Goal: Information Seeking & Learning: Find specific fact

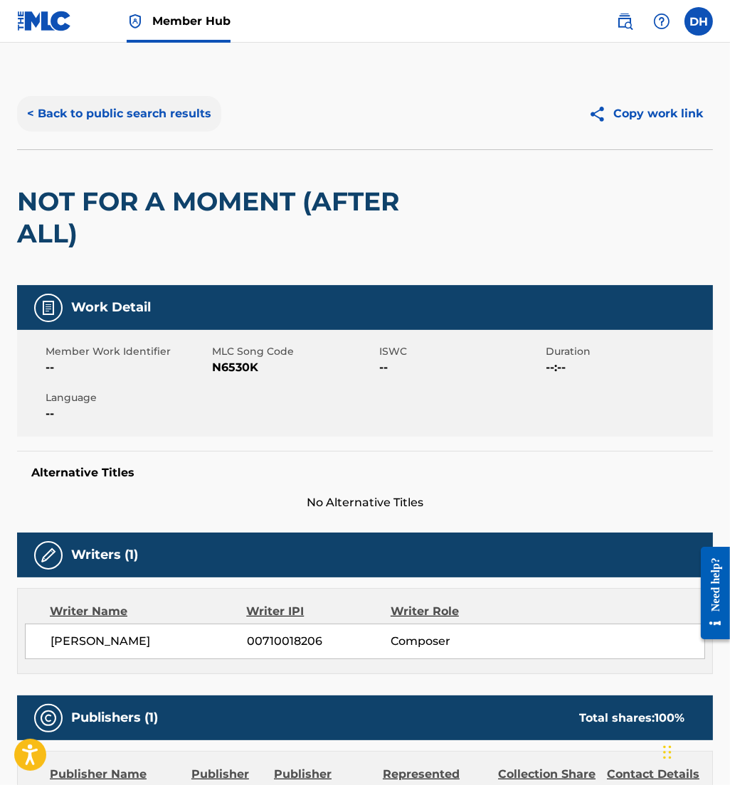
click at [188, 103] on button "< Back to public search results" at bounding box center [119, 114] width 204 height 36
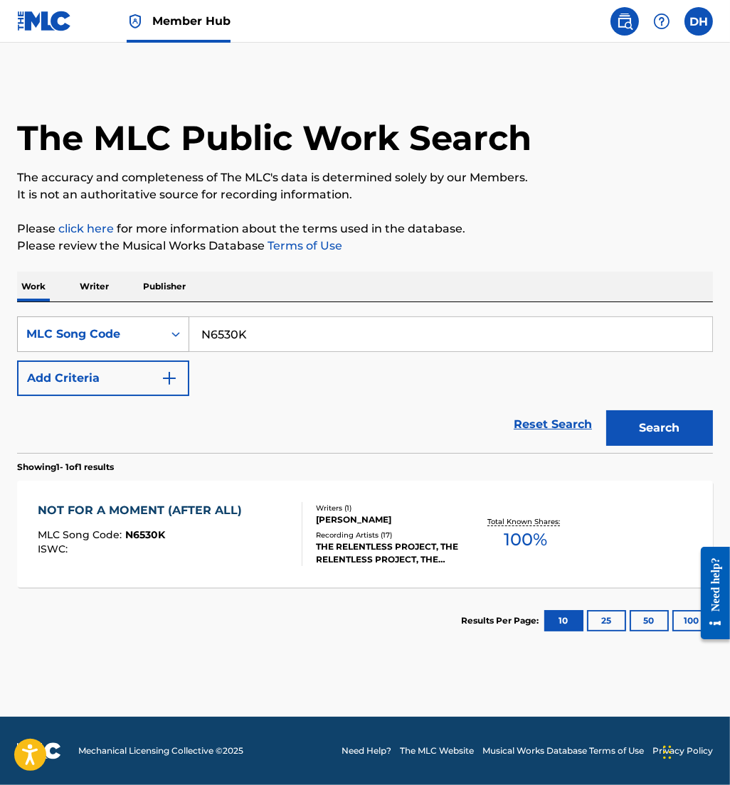
drag, startPoint x: 141, startPoint y: 338, endPoint x: 18, endPoint y: 334, distance: 122.4
click at [18, 334] on div "SearchWithCriteriafaa6d77d-468e-497e-9b7d-e8599a6043f5 MLC Song Code N6530K" at bounding box center [364, 334] width 695 height 36
click at [36, 331] on div "MLC Song Code" at bounding box center [90, 334] width 128 height 17
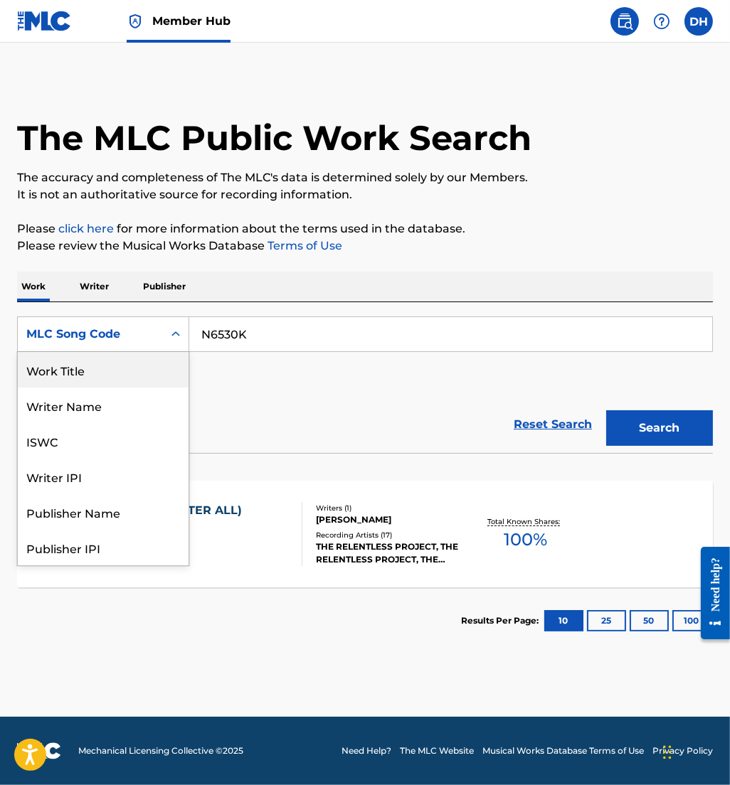
click at [93, 369] on div "Work Title" at bounding box center [103, 370] width 171 height 36
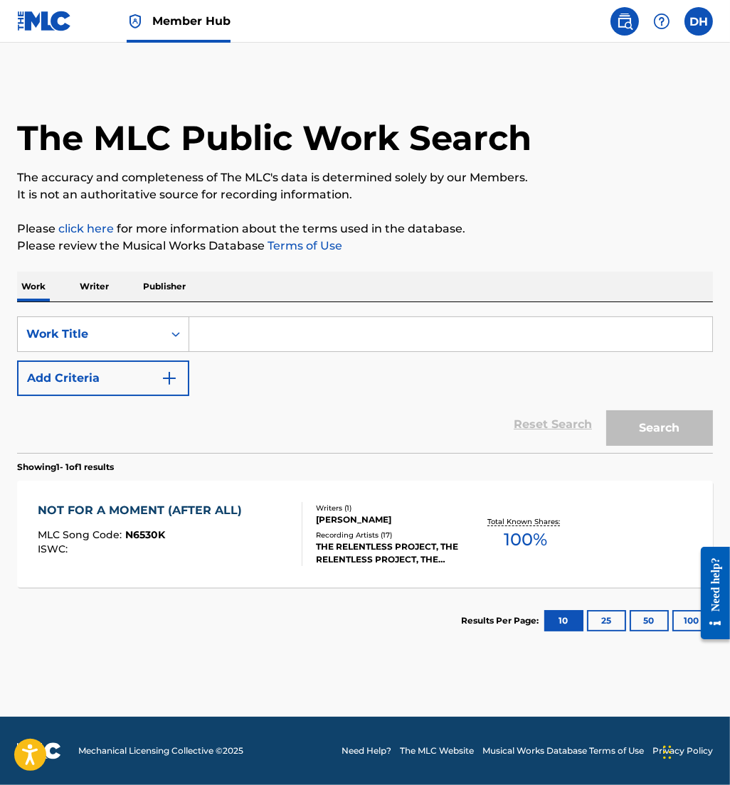
click at [252, 329] on input "Search Form" at bounding box center [450, 334] width 523 height 34
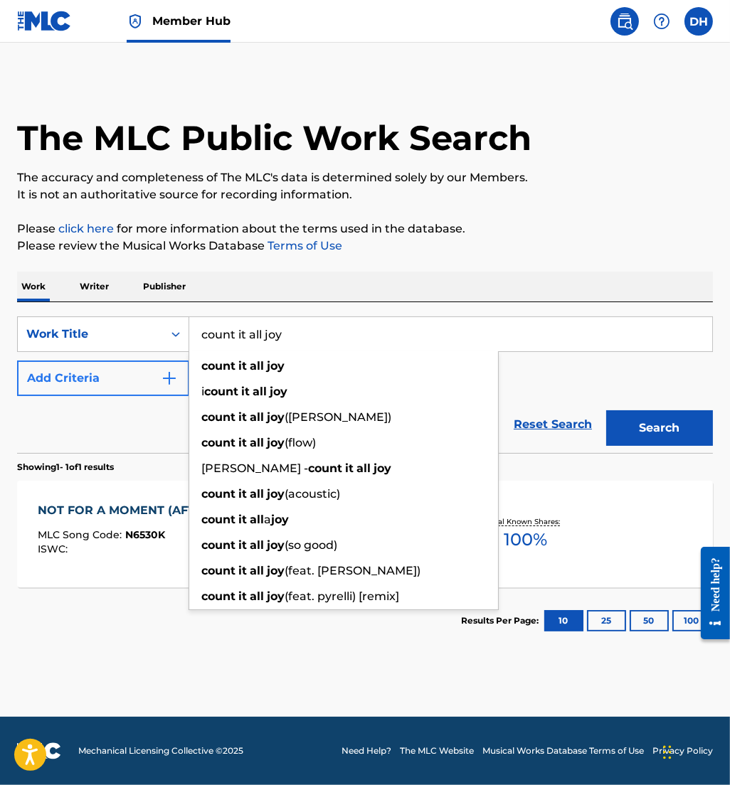
type input "count it all joy"
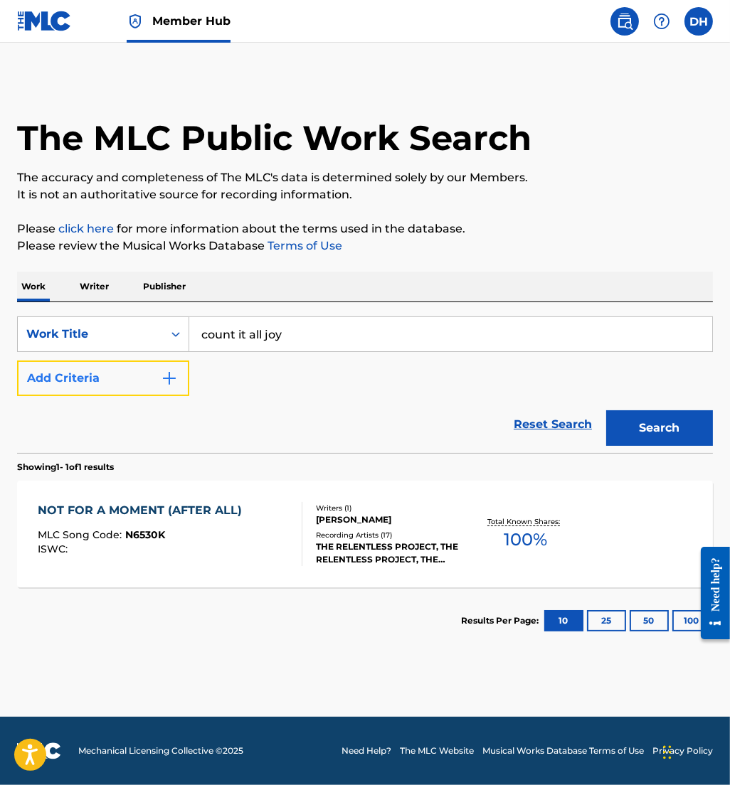
click at [135, 367] on button "Add Criteria" at bounding box center [103, 379] width 172 height 36
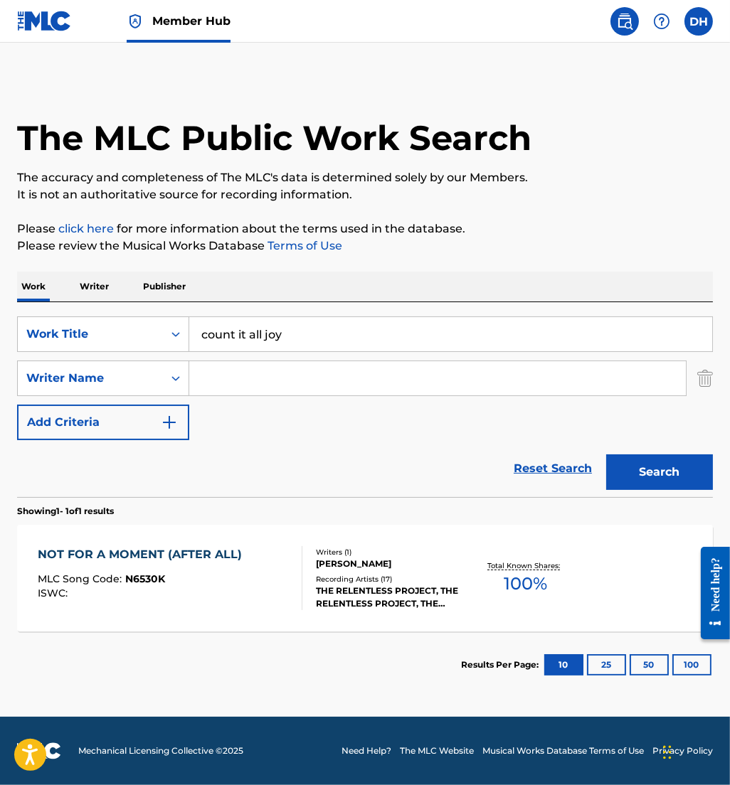
click at [237, 368] on input "Search Form" at bounding box center [437, 378] width 496 height 34
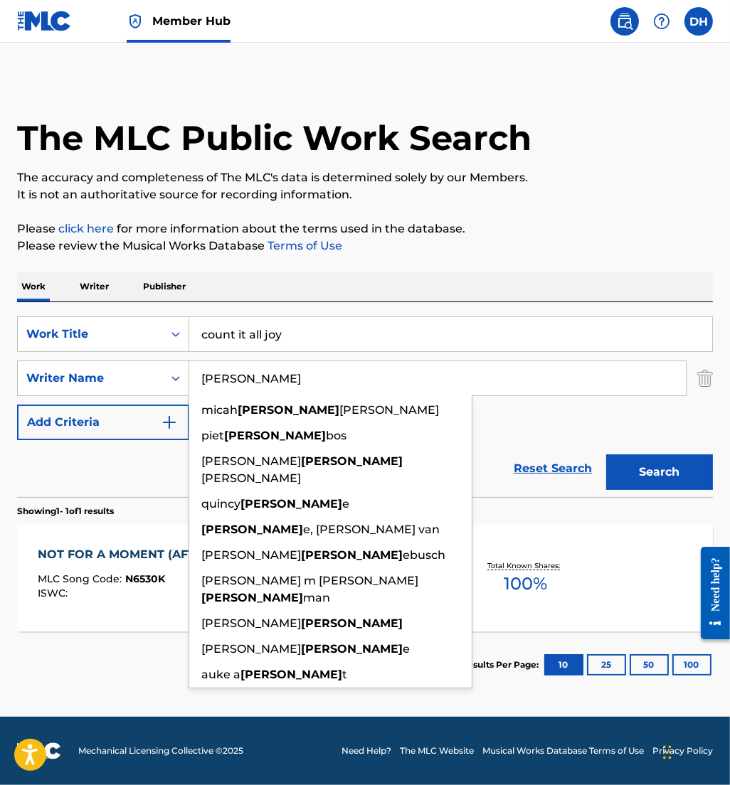
type input "[PERSON_NAME]"
click at [606, 454] on button "Search" at bounding box center [659, 472] width 107 height 36
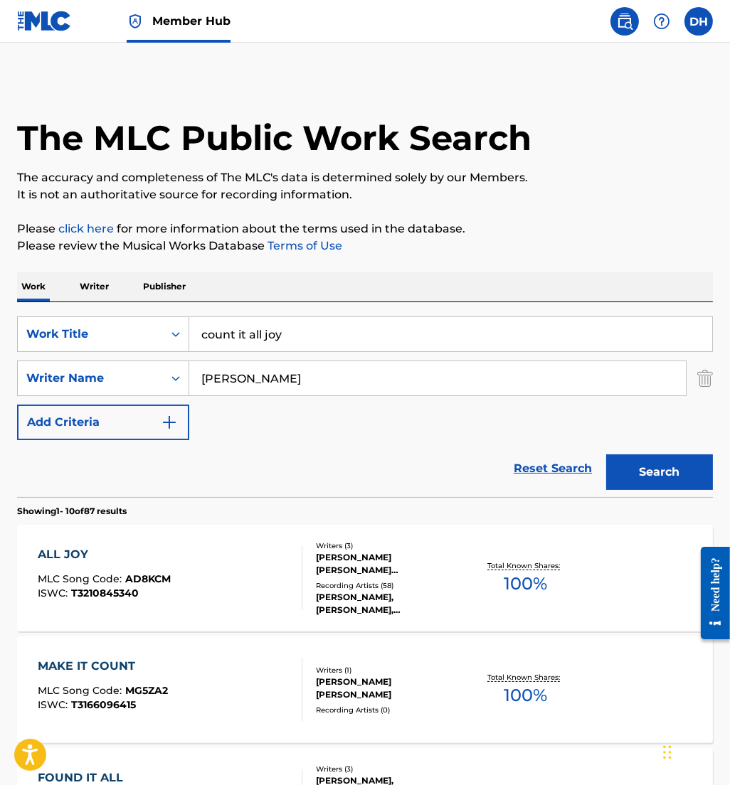
drag, startPoint x: 369, startPoint y: 338, endPoint x: 74, endPoint y: 310, distance: 296.5
click at [74, 310] on div "SearchWithCriteria47fa2700-6bf1-4863-9fc0-c5631d727b50 Work Title count it all …" at bounding box center [364, 399] width 695 height 195
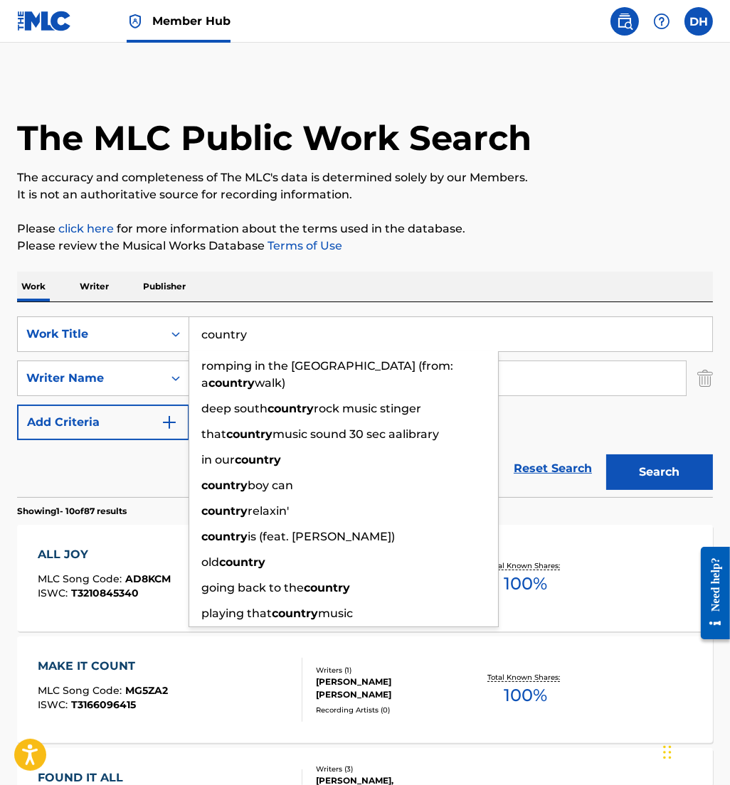
type input "country"
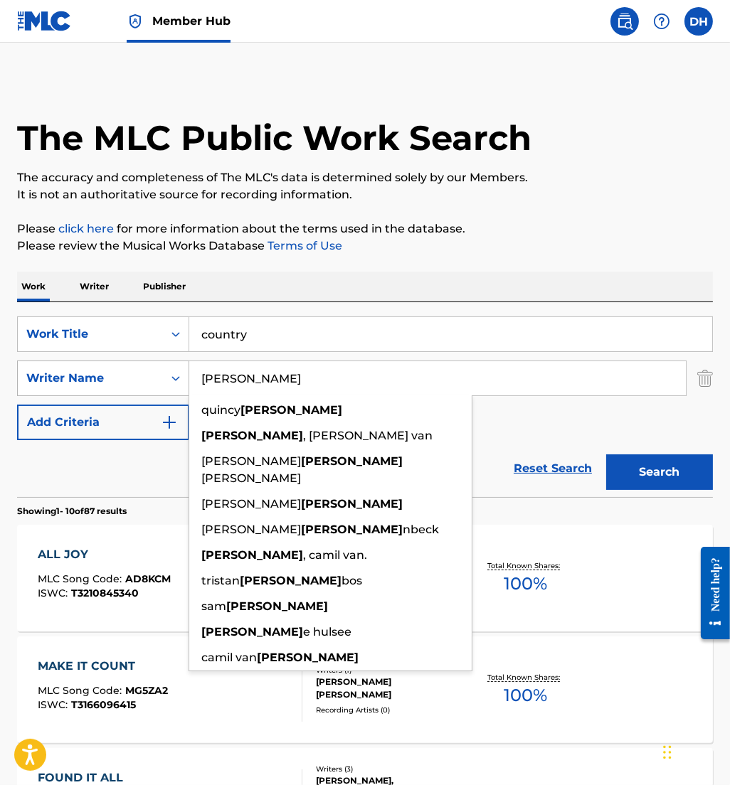
drag, startPoint x: 277, startPoint y: 381, endPoint x: 101, endPoint y: 362, distance: 177.4
click at [101, 362] on div "SearchWithCriteria0cc2f367-8e9c-4909-94b4-29eabe790133 Writer Name [PERSON_NAME…" at bounding box center [364, 379] width 695 height 36
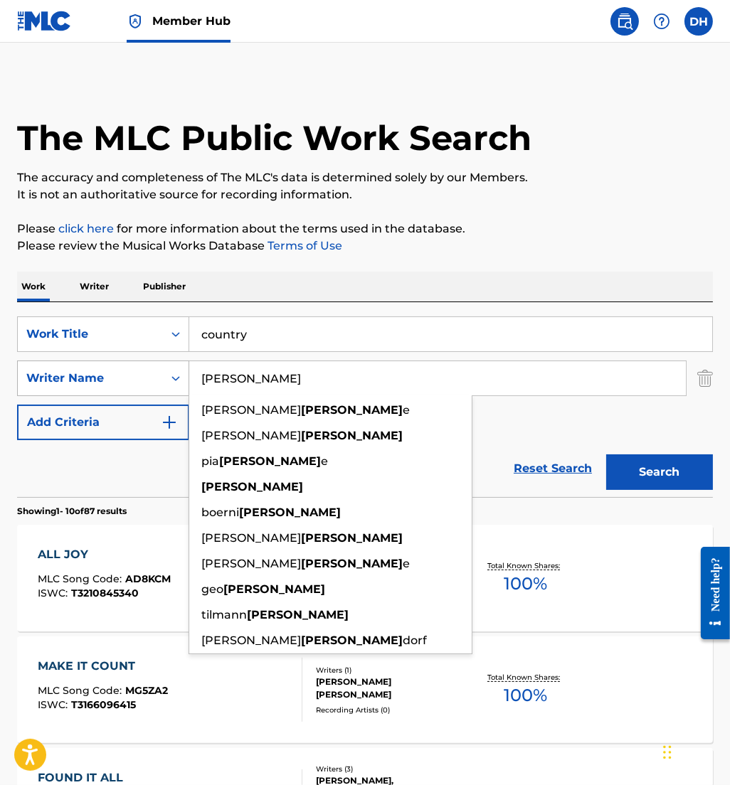
click at [606, 454] on button "Search" at bounding box center [659, 472] width 107 height 36
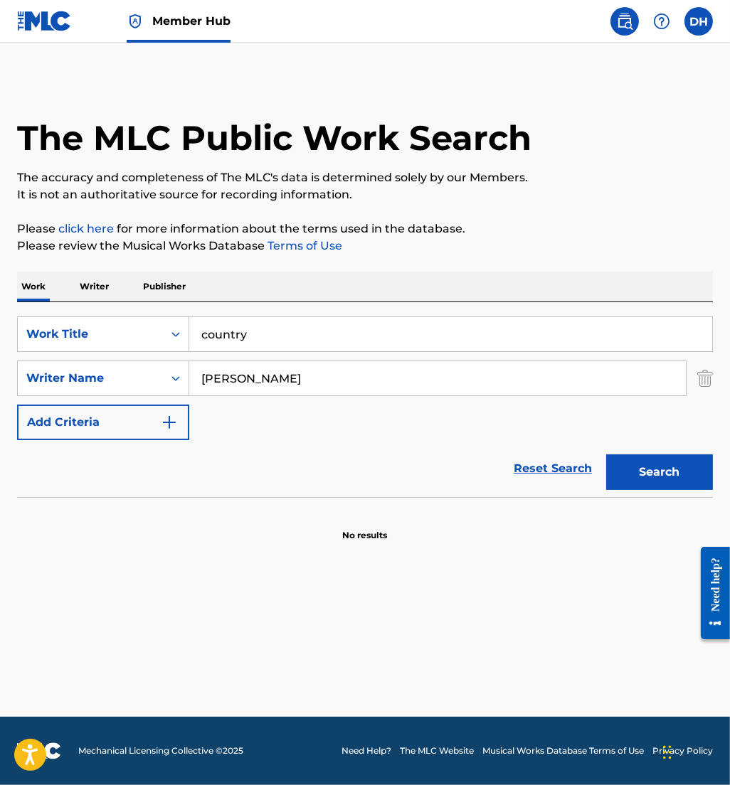
click at [505, 511] on section "No results" at bounding box center [364, 523] width 695 height 37
click at [629, 462] on button "Search" at bounding box center [659, 472] width 107 height 36
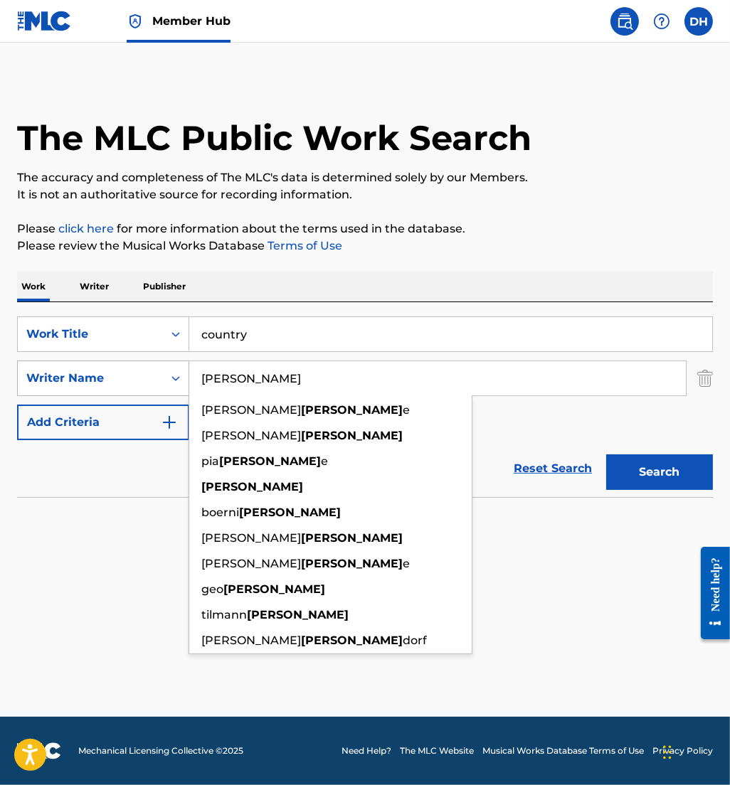
drag, startPoint x: 314, startPoint y: 385, endPoint x: 179, endPoint y: 383, distance: 134.4
click at [179, 383] on div "SearchWithCriteria0cc2f367-8e9c-4909-94b4-29eabe790133 Writer Name [PERSON_NAME…" at bounding box center [364, 379] width 695 height 36
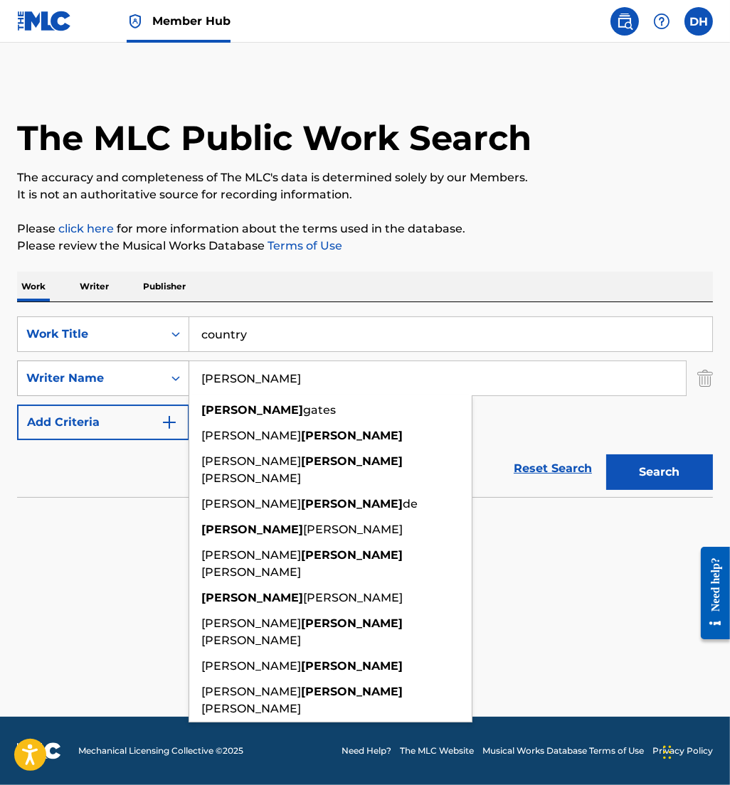
type input "[PERSON_NAME]"
click at [606, 454] on button "Search" at bounding box center [659, 472] width 107 height 36
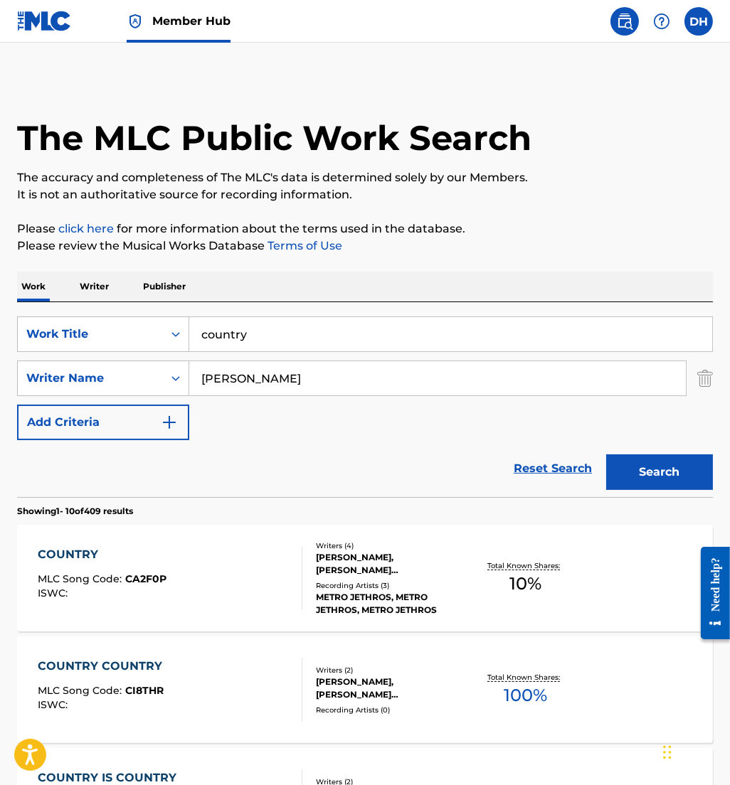
click at [50, 6] on link at bounding box center [44, 21] width 55 height 42
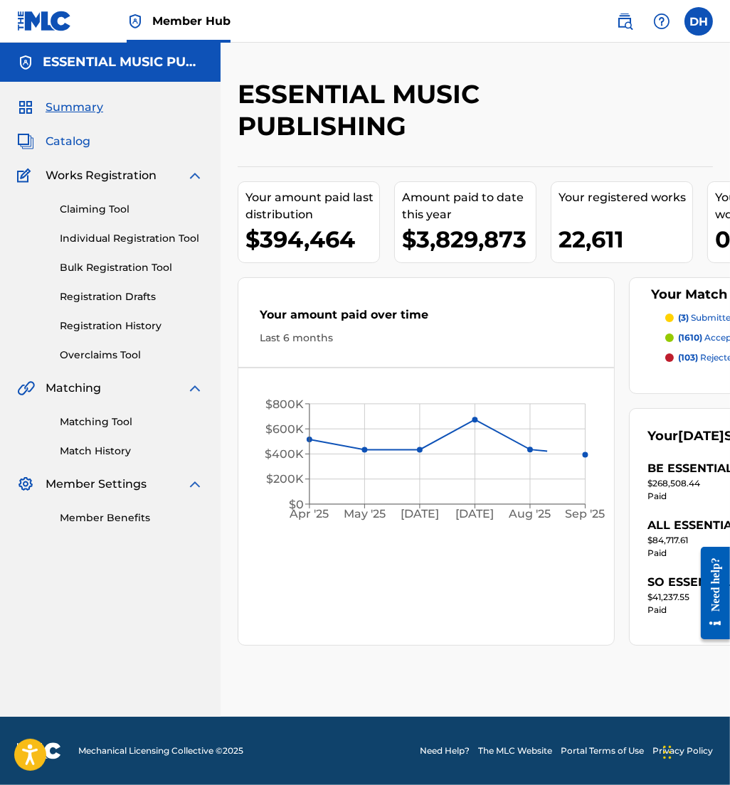
click at [70, 142] on span "Catalog" at bounding box center [68, 141] width 45 height 17
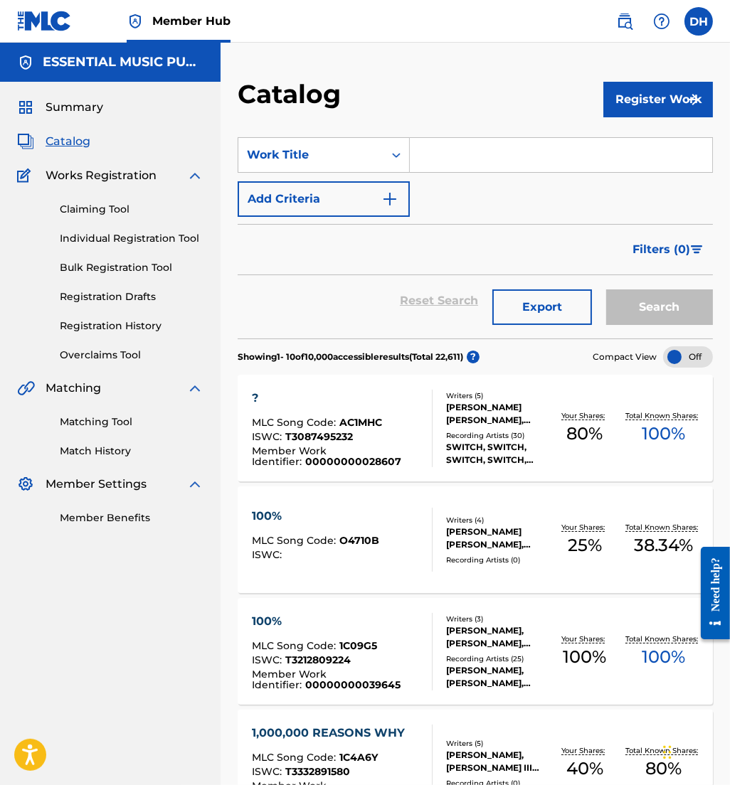
click at [476, 166] on input "Search Form" at bounding box center [561, 155] width 302 height 34
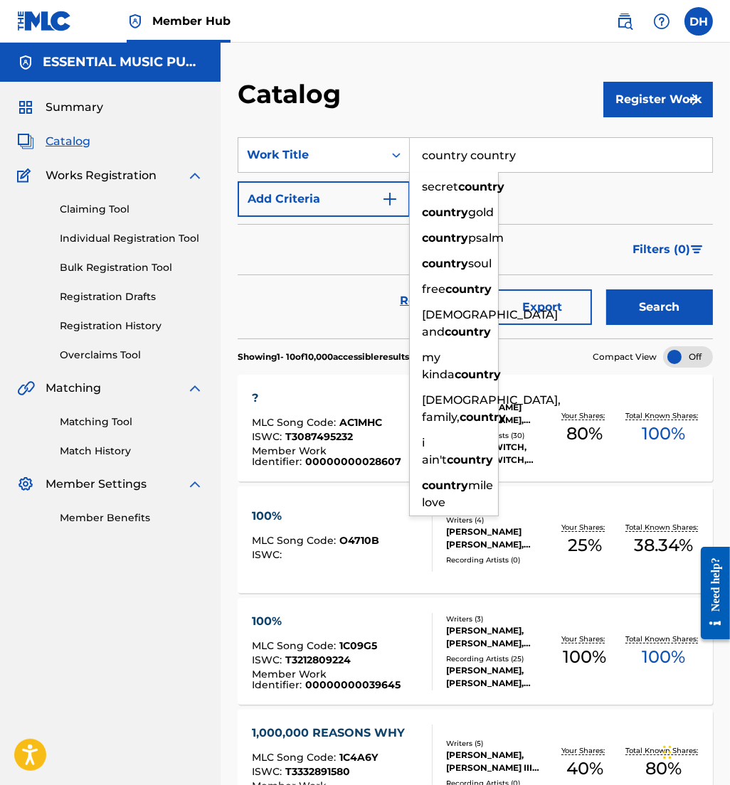
click at [606, 289] on button "Search" at bounding box center [659, 307] width 107 height 36
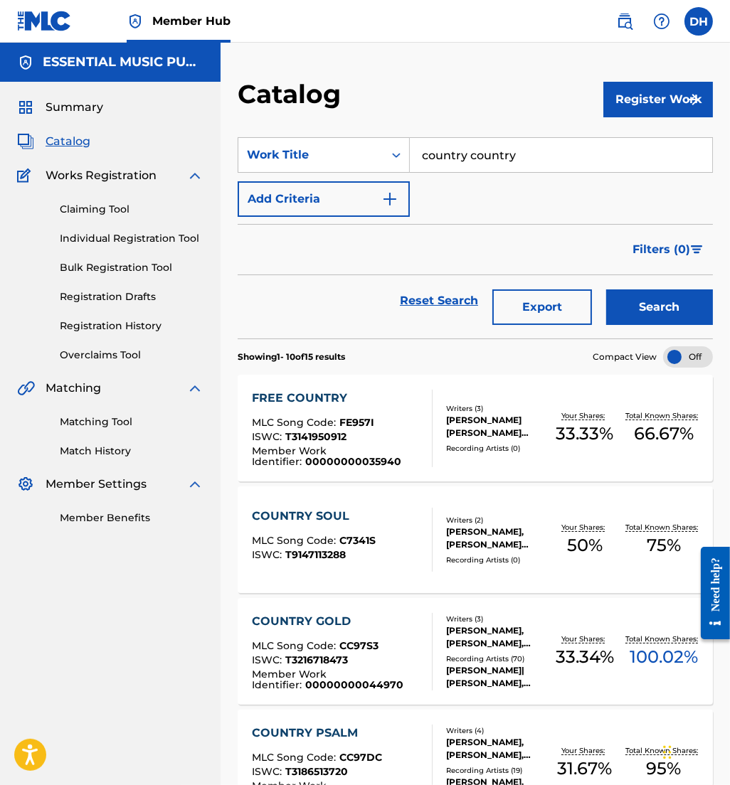
drag, startPoint x: 550, startPoint y: 159, endPoint x: 467, endPoint y: 162, distance: 83.2
click at [467, 162] on input "country country" at bounding box center [561, 155] width 302 height 34
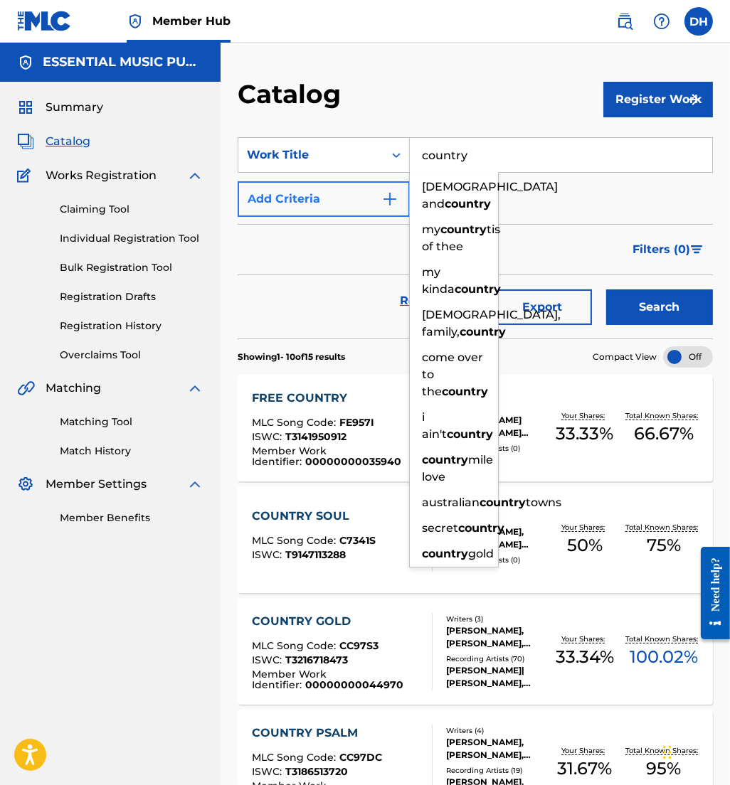
type input "country"
click at [332, 203] on button "Add Criteria" at bounding box center [324, 199] width 172 height 36
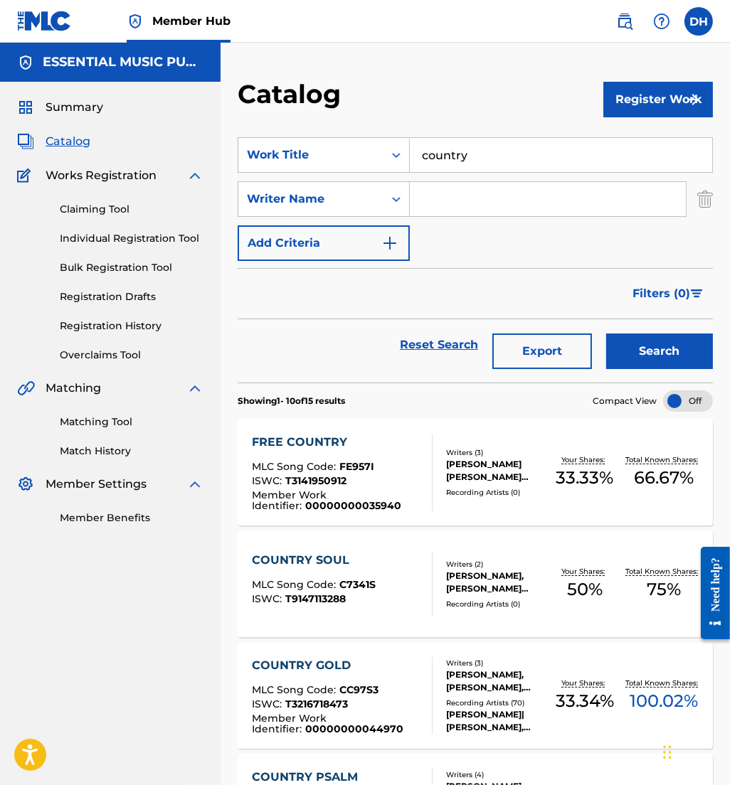
click at [450, 210] on input "Search Form" at bounding box center [548, 199] width 276 height 34
click at [606, 334] on button "Search" at bounding box center [659, 352] width 107 height 36
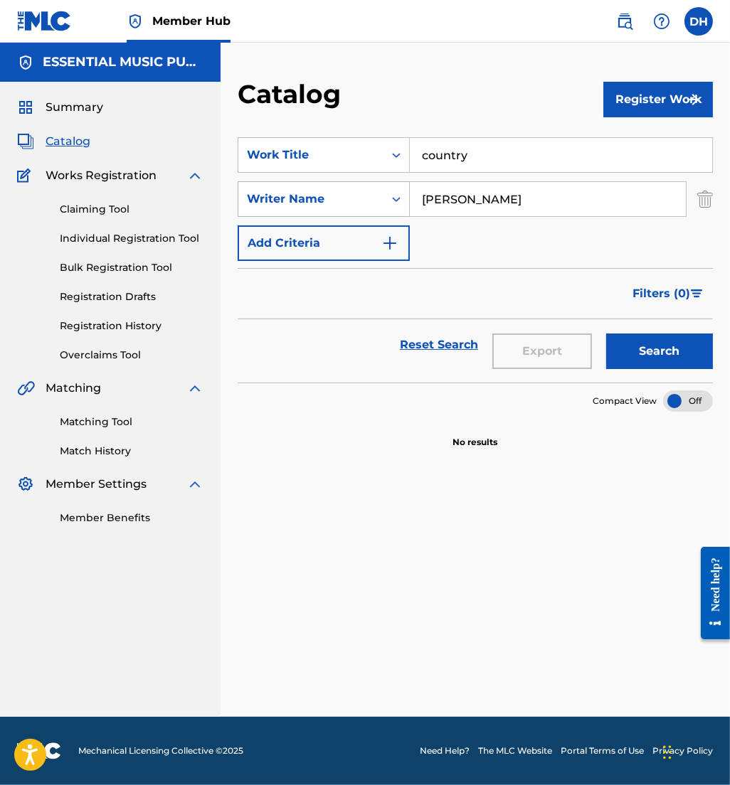
drag, startPoint x: 479, startPoint y: 208, endPoint x: 368, endPoint y: 208, distance: 110.9
click at [368, 208] on div "SearchWithCriteriaf5ffcc4f-1f70-4e26-b9ab-3b2452d62656 Writer Name [PERSON_NAME]" at bounding box center [475, 199] width 475 height 36
type input "[PERSON_NAME]"
click at [606, 334] on button "Search" at bounding box center [659, 352] width 107 height 36
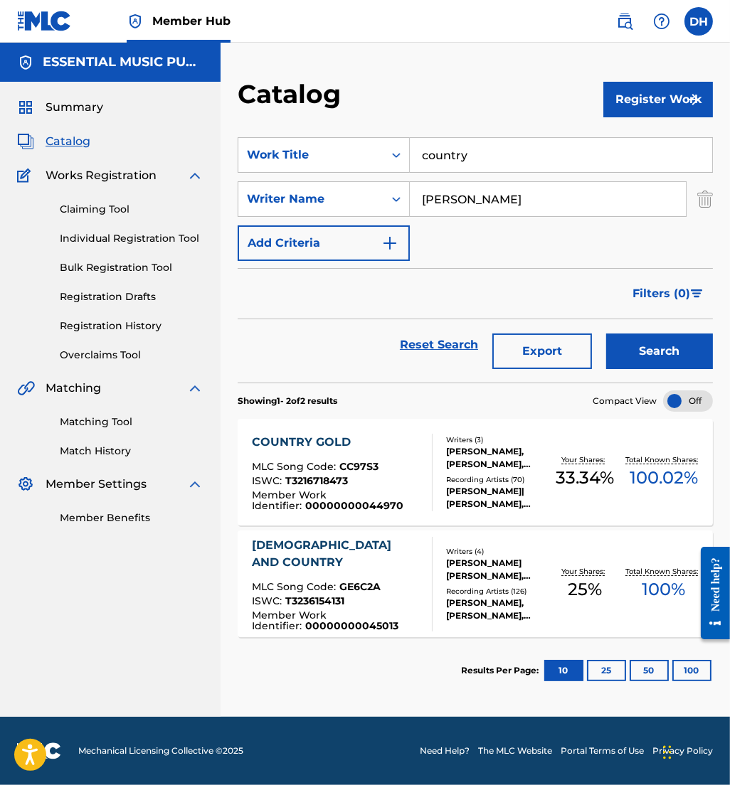
click at [520, 428] on div "COUNTRY GOLD MLC Song Code : CC97S3 ISWC : T3216718473 Member Work Identifier :…" at bounding box center [475, 472] width 475 height 107
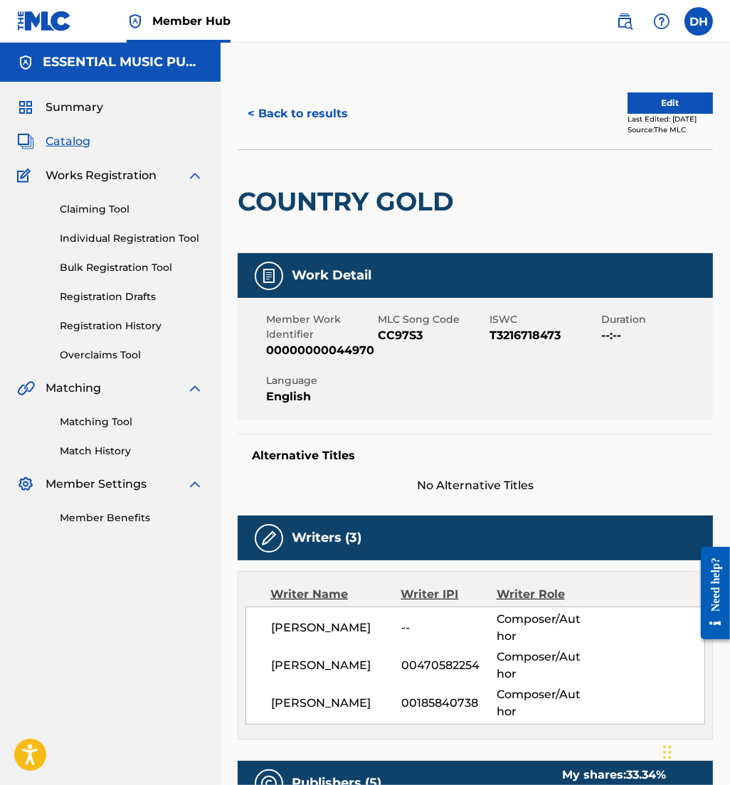
click at [73, 144] on span "Catalog" at bounding box center [68, 141] width 45 height 17
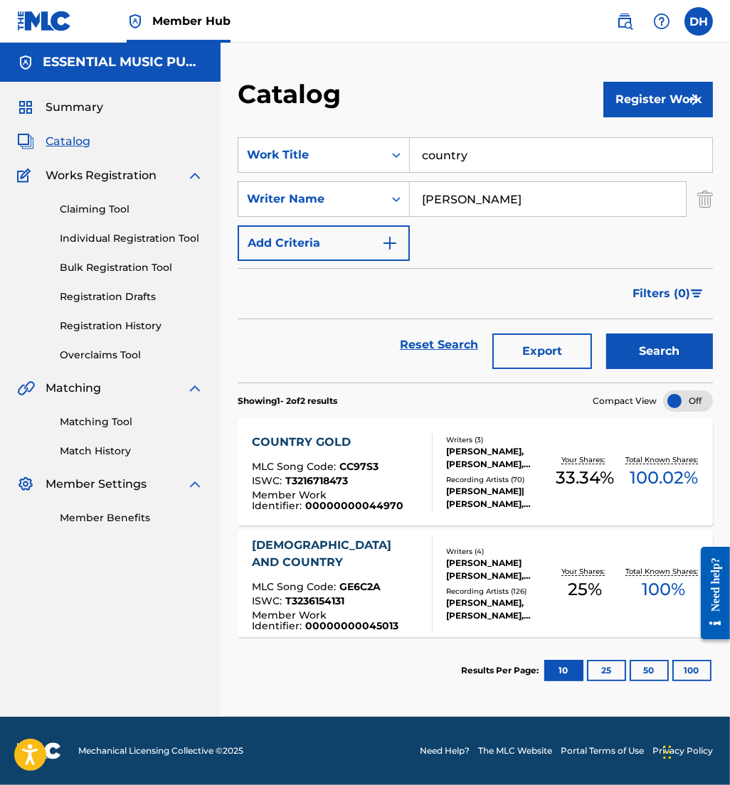
click at [361, 596] on div "ISWC : T3236154131" at bounding box center [336, 603] width 169 height 14
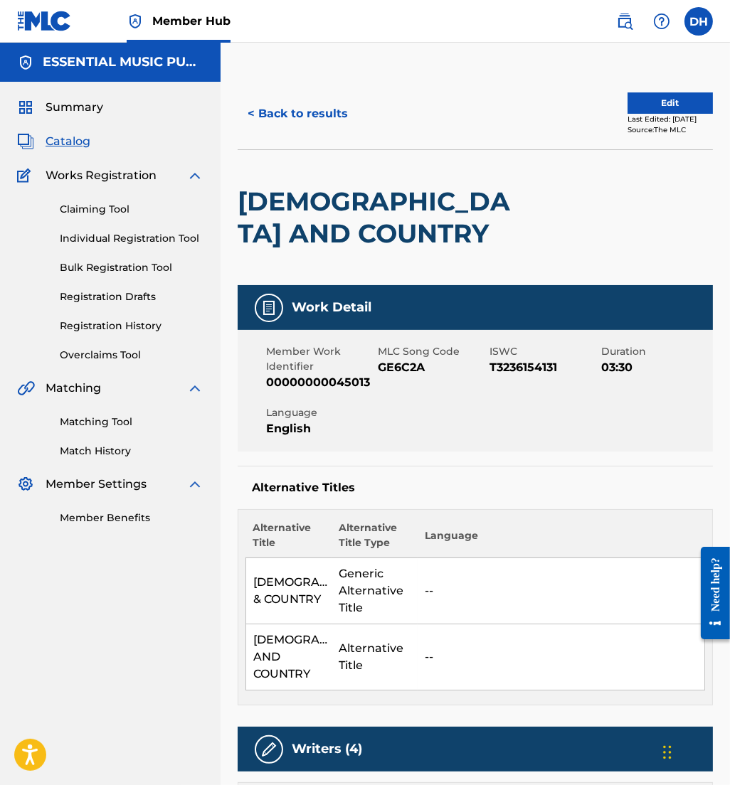
click at [77, 140] on span "Catalog" at bounding box center [68, 141] width 45 height 17
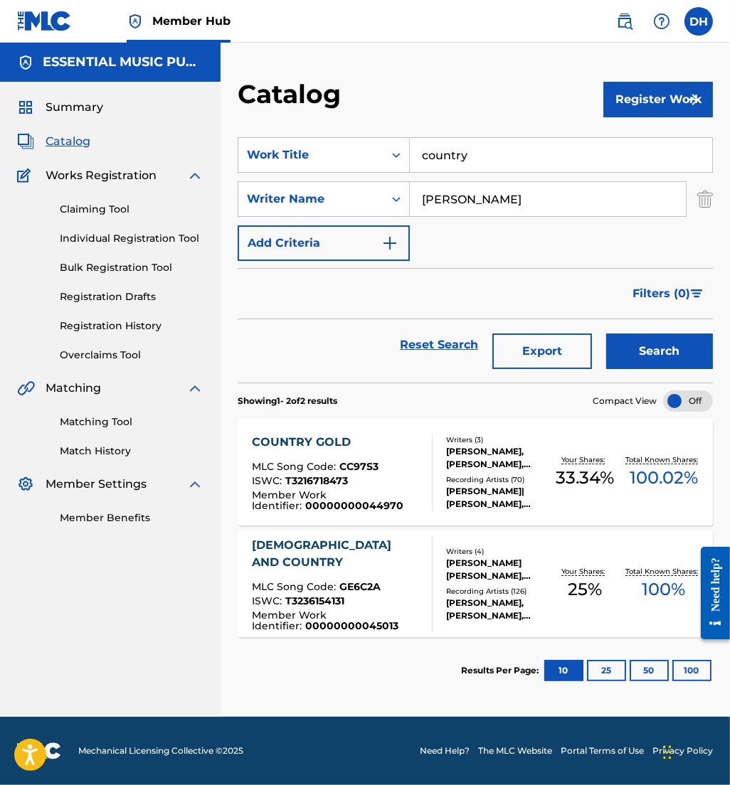
drag, startPoint x: 465, startPoint y: 206, endPoint x: 181, endPoint y: 148, distance: 290.2
click at [181, 148] on main "ESSENTIAL MUSIC PUBLISHING Summary Catalog Works Registration Claiming Tool Ind…" at bounding box center [365, 380] width 730 height 674
type input "[PERSON_NAME]"
click at [606, 334] on button "Search" at bounding box center [659, 352] width 107 height 36
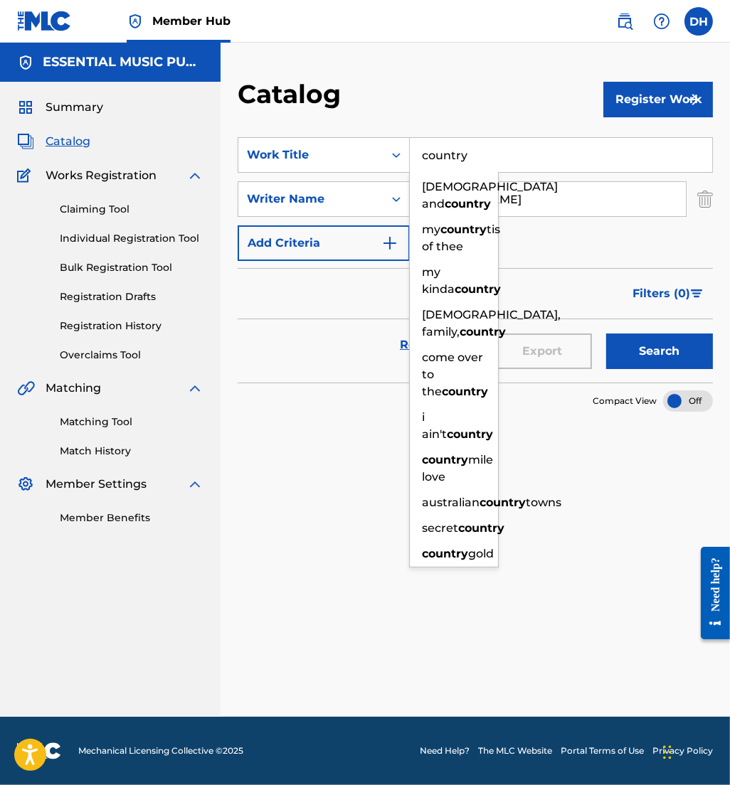
drag, startPoint x: 539, startPoint y: 158, endPoint x: 346, endPoint y: 126, distance: 196.1
click at [346, 126] on section "SearchWithCriteriab9fdc5b1-79f5-4728-b7b7-4e29ba0a666b Work Title country god a…" at bounding box center [475, 251] width 475 height 262
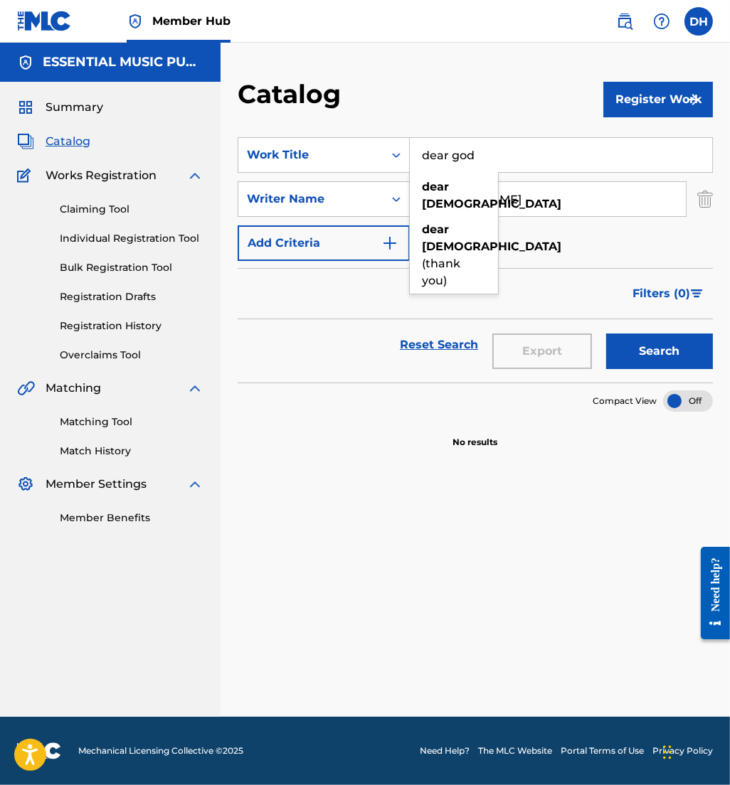
type input "dear god"
drag, startPoint x: 556, startPoint y: 188, endPoint x: 373, endPoint y: 198, distance: 183.0
click at [373, 198] on div "SearchWithCriteriaf5ffcc4f-1f70-4e26-b9ab-3b2452d62656 Writer Name [PERSON_NAME]" at bounding box center [475, 199] width 475 height 36
type input "[PERSON_NAME]"
click at [606, 334] on button "Search" at bounding box center [659, 352] width 107 height 36
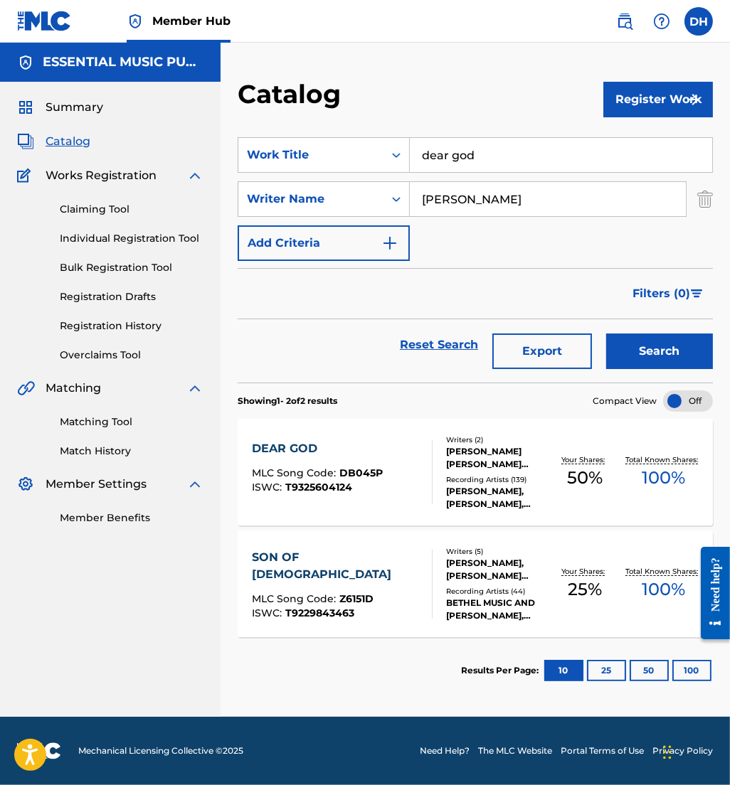
click at [393, 456] on div "DEAR GOD MLC Song Code : DB045P ISWC : T9325604124" at bounding box center [342, 472] width 181 height 64
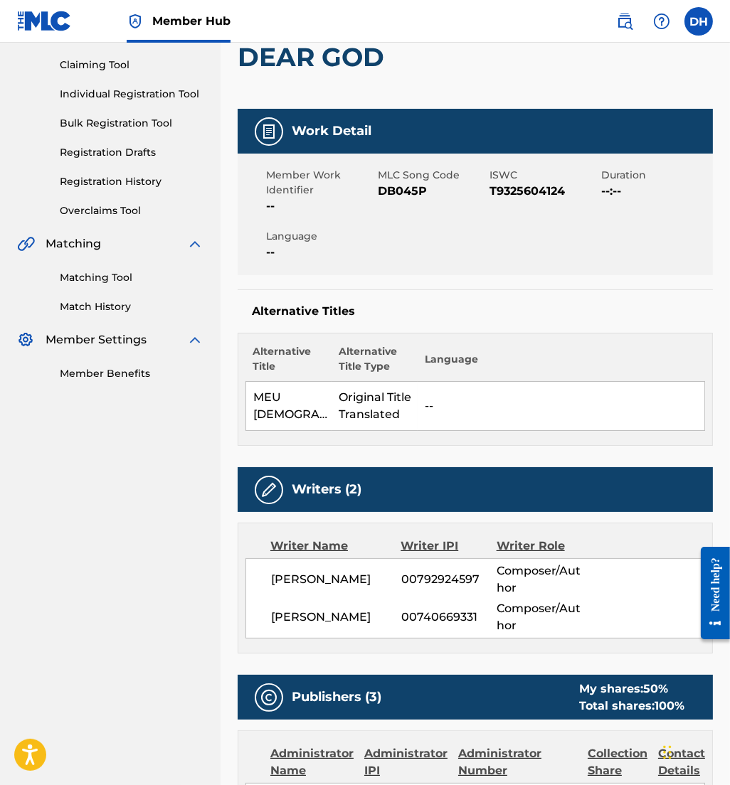
scroll to position [146, 0]
